Goal: Task Accomplishment & Management: Use online tool/utility

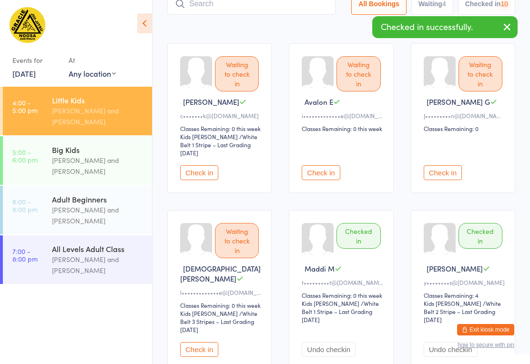
click at [39, 160] on link "5:00 - 6:00 pm Big Kids [PERSON_NAME] and [PERSON_NAME]" at bounding box center [77, 160] width 149 height 49
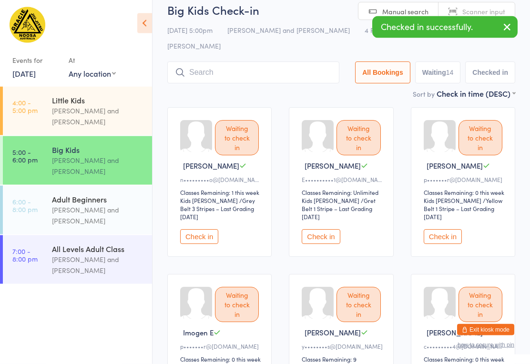
click at [195, 230] on button "Check in" at bounding box center [199, 237] width 38 height 15
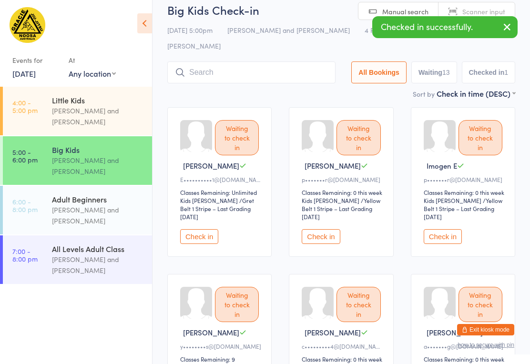
click at [324, 229] on button "Check in" at bounding box center [320, 236] width 38 height 15
click at [321, 229] on button "Check in" at bounding box center [320, 236] width 38 height 15
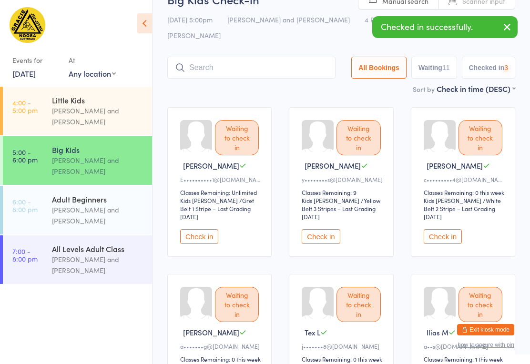
click at [323, 229] on button "Check in" at bounding box center [320, 236] width 38 height 15
click at [322, 229] on button "Check in" at bounding box center [320, 236] width 38 height 15
click at [318, 229] on button "Check in" at bounding box center [320, 236] width 38 height 15
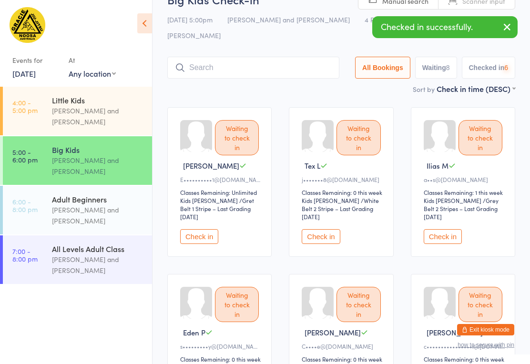
click at [326, 229] on button "Check in" at bounding box center [320, 236] width 38 height 15
click at [327, 229] on button "Check in" at bounding box center [320, 236] width 38 height 15
click at [323, 229] on button "Check in" at bounding box center [320, 236] width 38 height 15
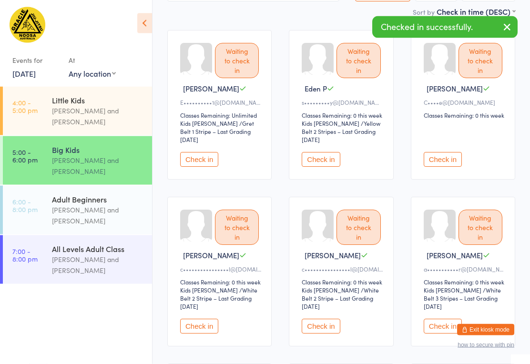
scroll to position [99, 0]
click at [190, 319] on button "Check in" at bounding box center [199, 326] width 38 height 15
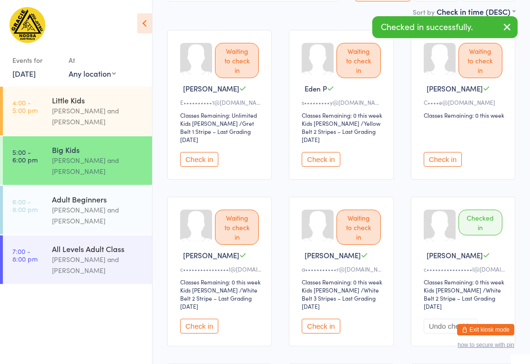
click at [201, 319] on button "Check in" at bounding box center [199, 326] width 38 height 15
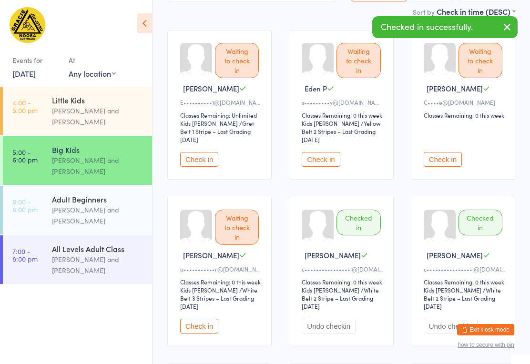
click at [205, 319] on button "Check in" at bounding box center [199, 326] width 38 height 15
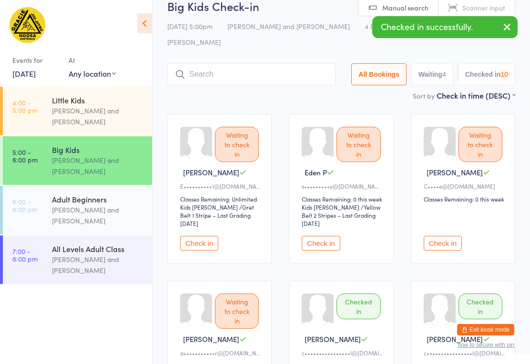
scroll to position [0, 0]
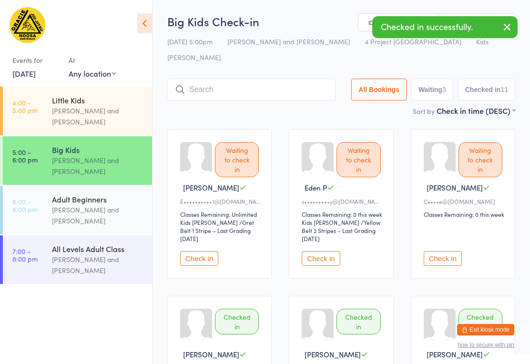
click at [273, 85] on input "search" at bounding box center [251, 90] width 168 height 22
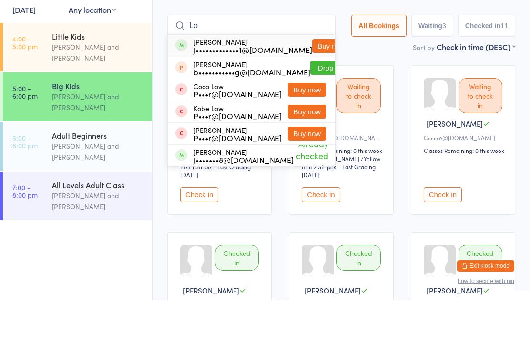
type input "L"
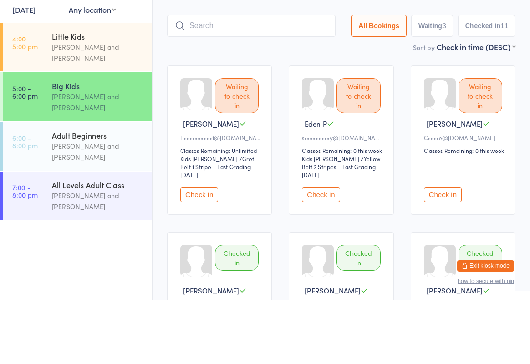
scroll to position [64, 0]
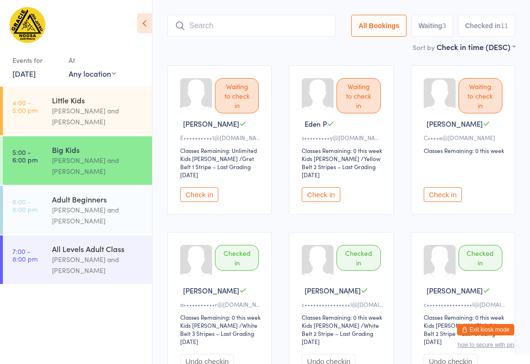
click at [266, 15] on input "search" at bounding box center [251, 26] width 168 height 22
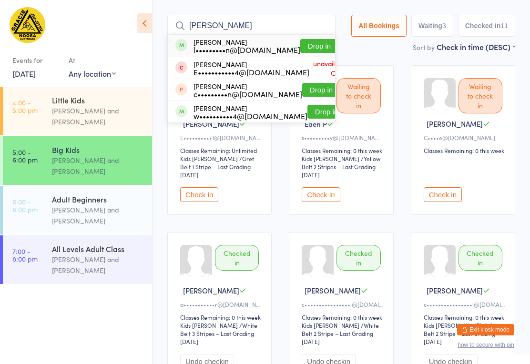
type input "[PERSON_NAME]"
click at [317, 39] on button "Drop in" at bounding box center [319, 46] width 38 height 14
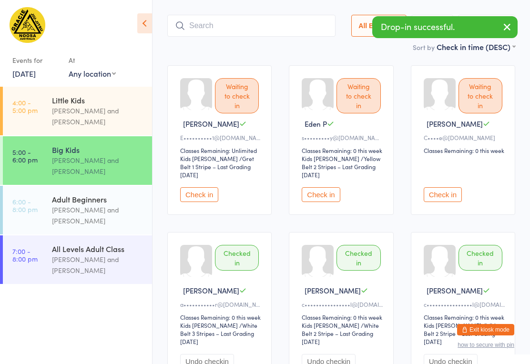
click at [246, 18] on input "search" at bounding box center [251, 26] width 168 height 22
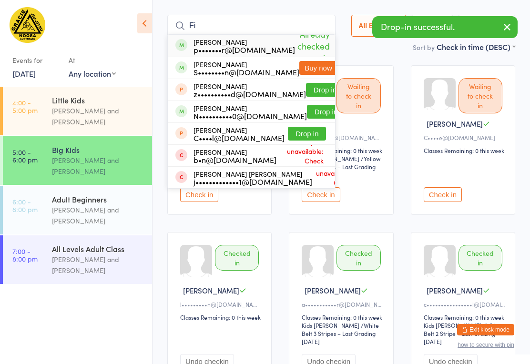
type input "F"
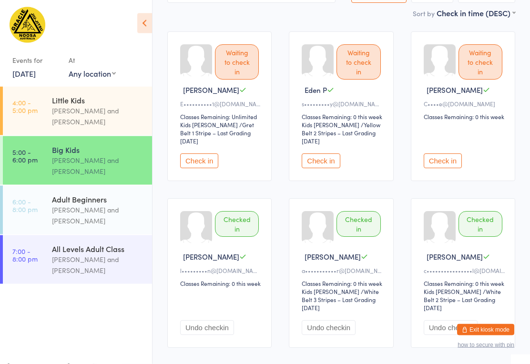
scroll to position [0, 0]
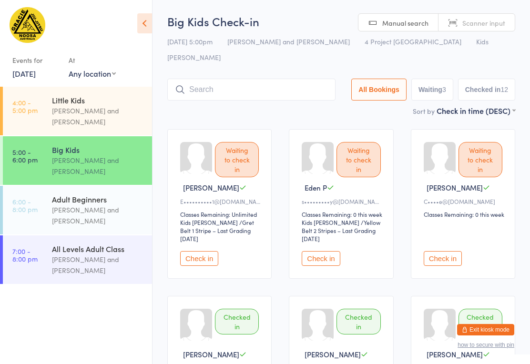
click at [272, 79] on input "search" at bounding box center [251, 90] width 168 height 22
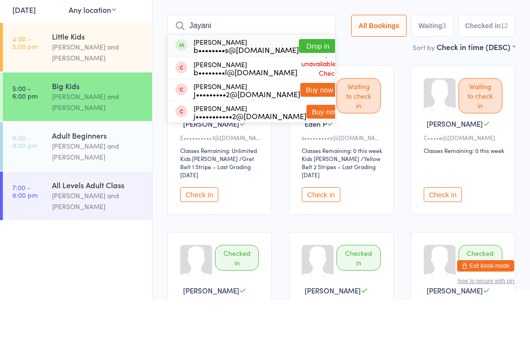
type input "Jayani"
click at [299, 103] on button "Drop in" at bounding box center [318, 110] width 38 height 14
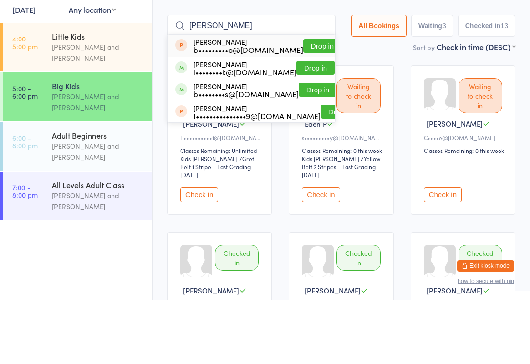
type input "[PERSON_NAME]"
click at [312, 147] on button "Drop in" at bounding box center [318, 154] width 38 height 14
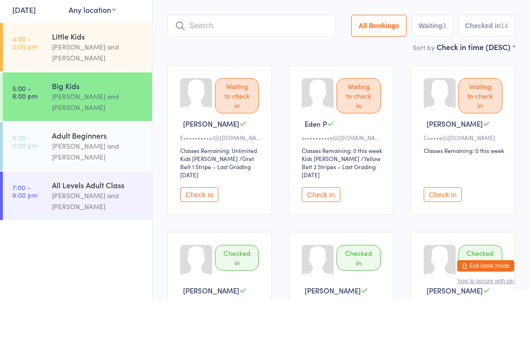
click at [282, 79] on input "search" at bounding box center [251, 90] width 168 height 22
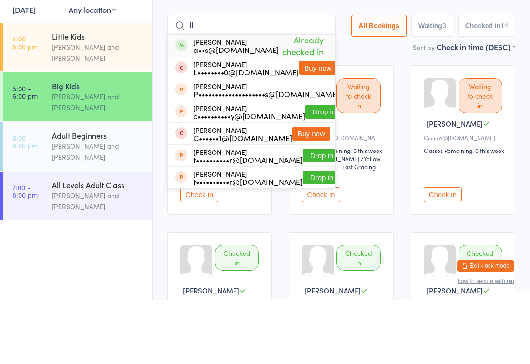
type input "I"
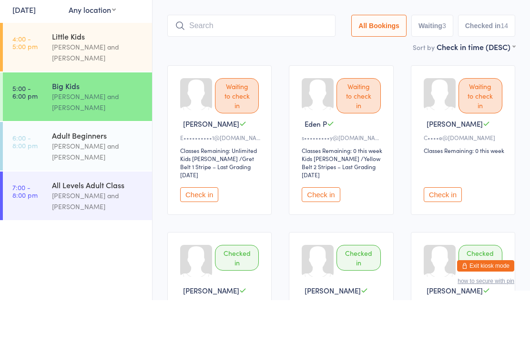
click at [376, 105] on div "Sort by Check in time (DESC) First name (ASC) First name (DESC) Last name (ASC)…" at bounding box center [341, 110] width 348 height 10
